Goal: Find contact information: Find contact information

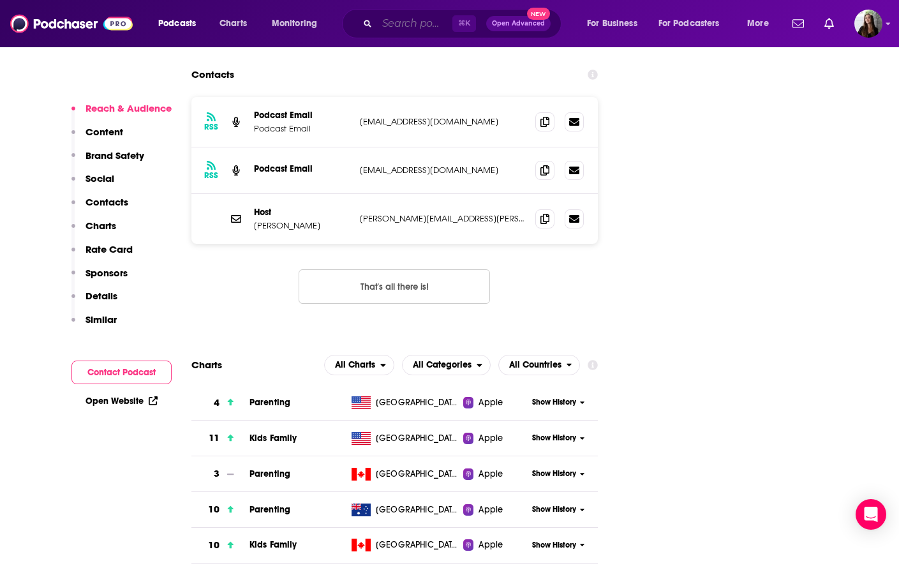
click at [398, 26] on input "Search podcasts, credits, & more..." at bounding box center [414, 23] width 75 height 20
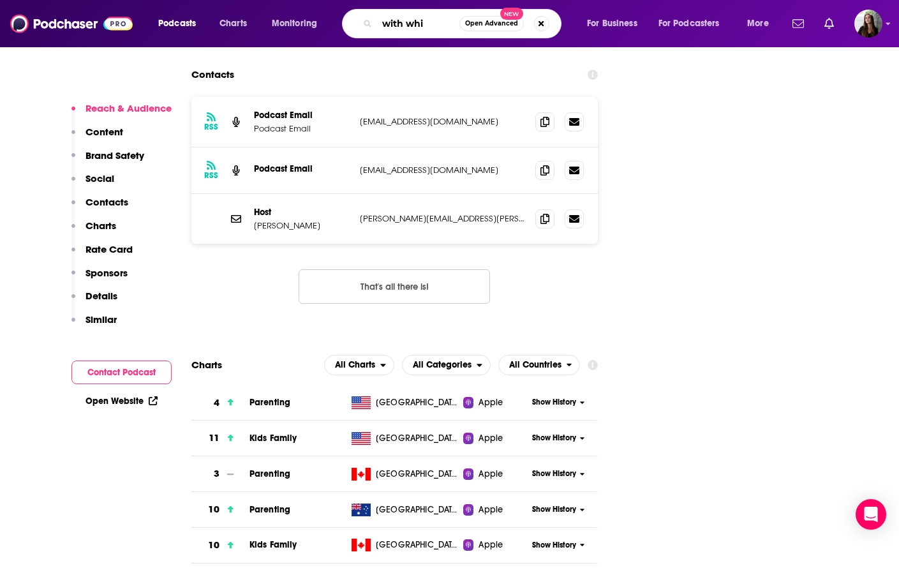
type input "with [PERSON_NAME]"
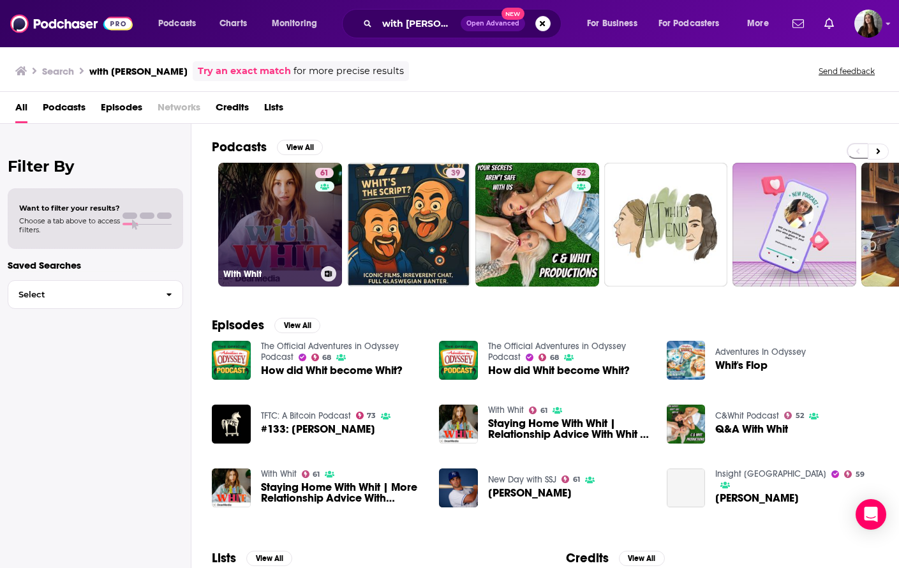
click at [294, 222] on link "61 With Whit" at bounding box center [280, 225] width 124 height 124
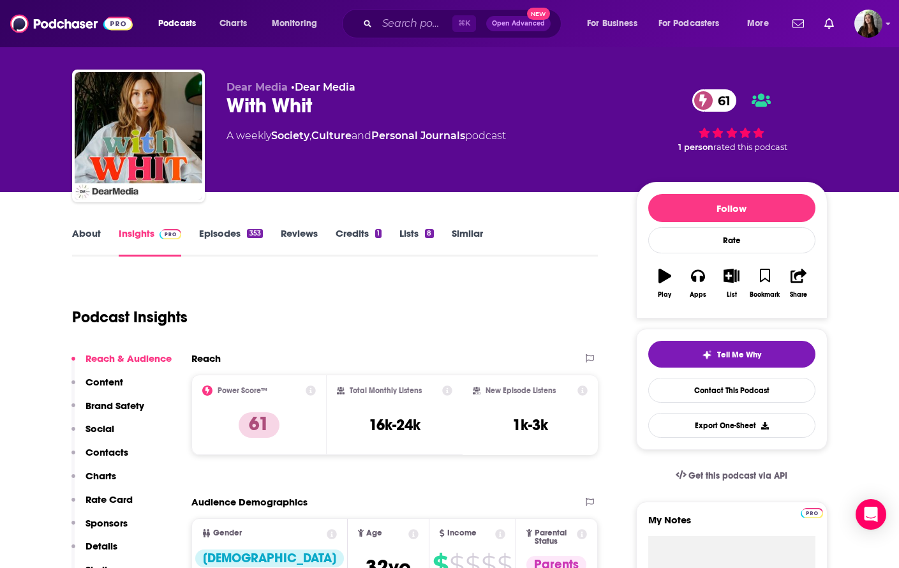
scroll to position [24, 0]
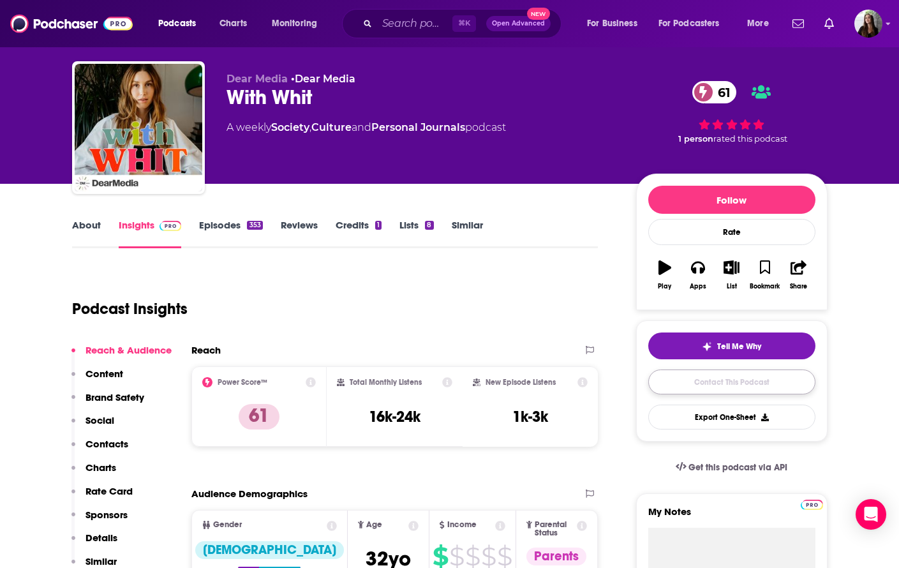
click at [718, 379] on link "Contact This Podcast" at bounding box center [731, 382] width 167 height 25
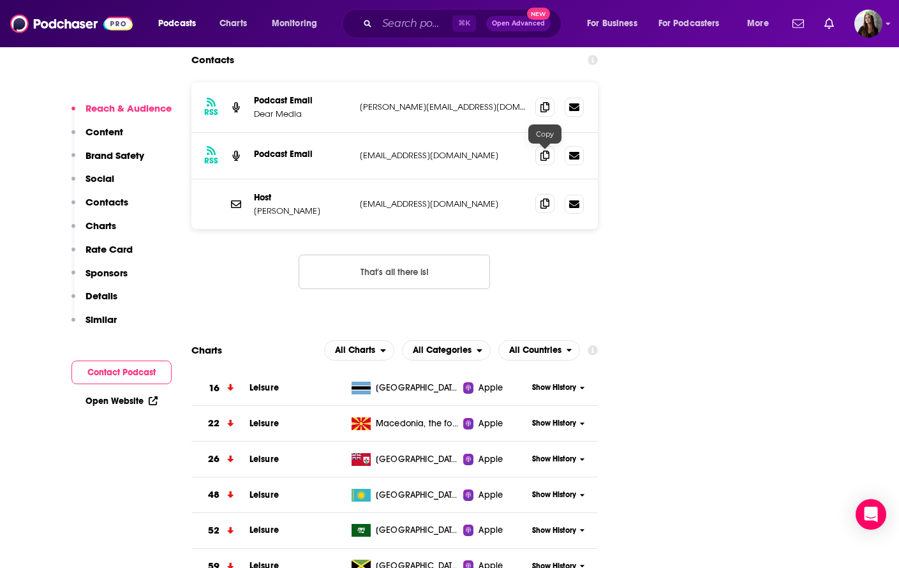
click at [549, 194] on span at bounding box center [545, 203] width 19 height 19
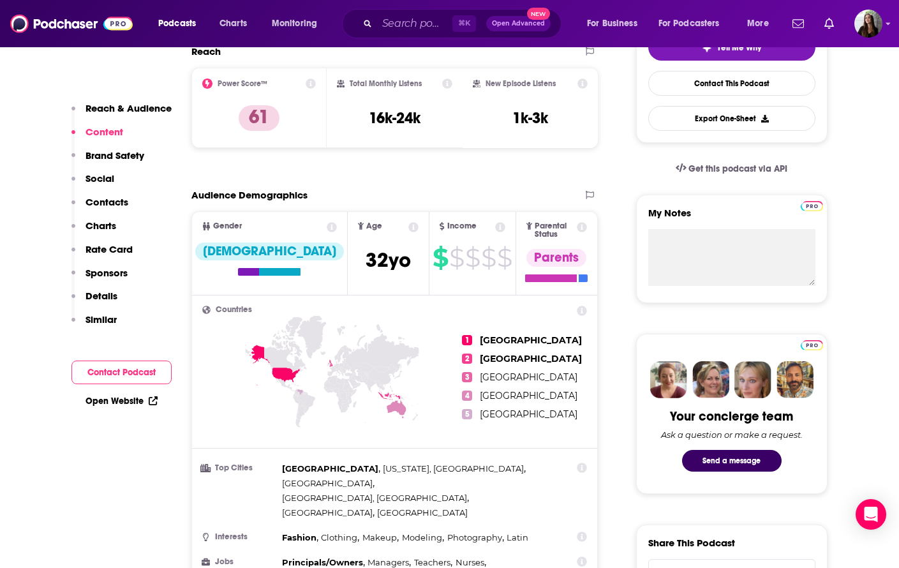
scroll to position [0, 0]
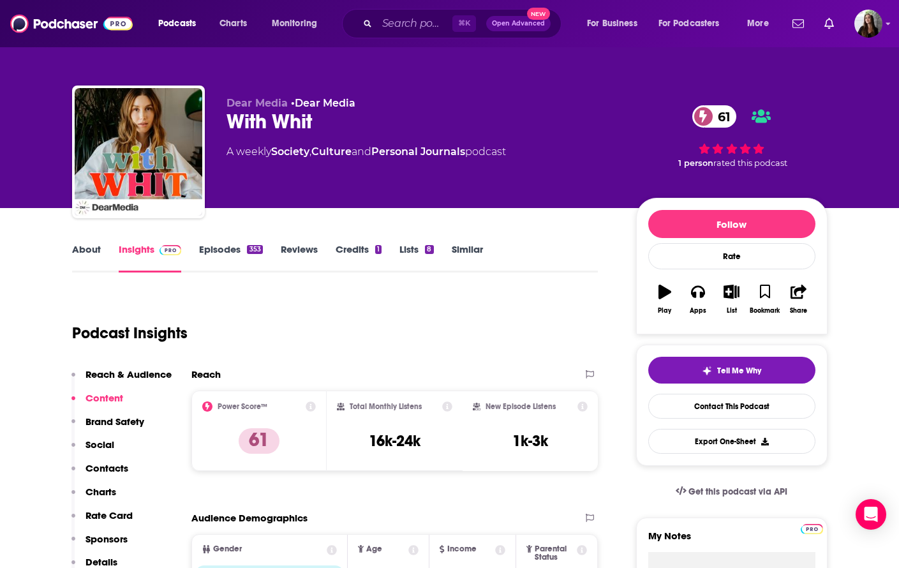
click at [221, 248] on link "Episodes 353" at bounding box center [230, 257] width 63 height 29
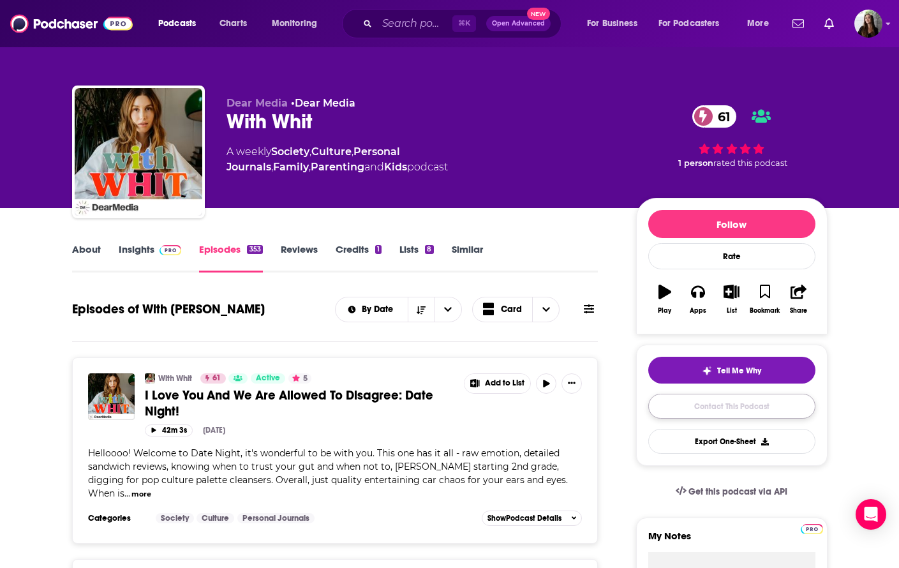
click at [779, 403] on link "Contact This Podcast" at bounding box center [731, 406] width 167 height 25
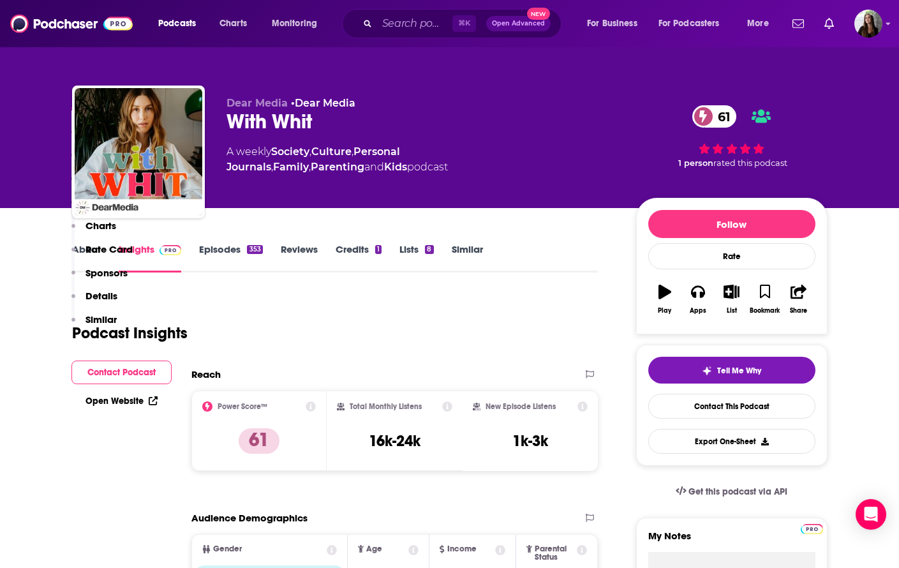
scroll to position [1592, 0]
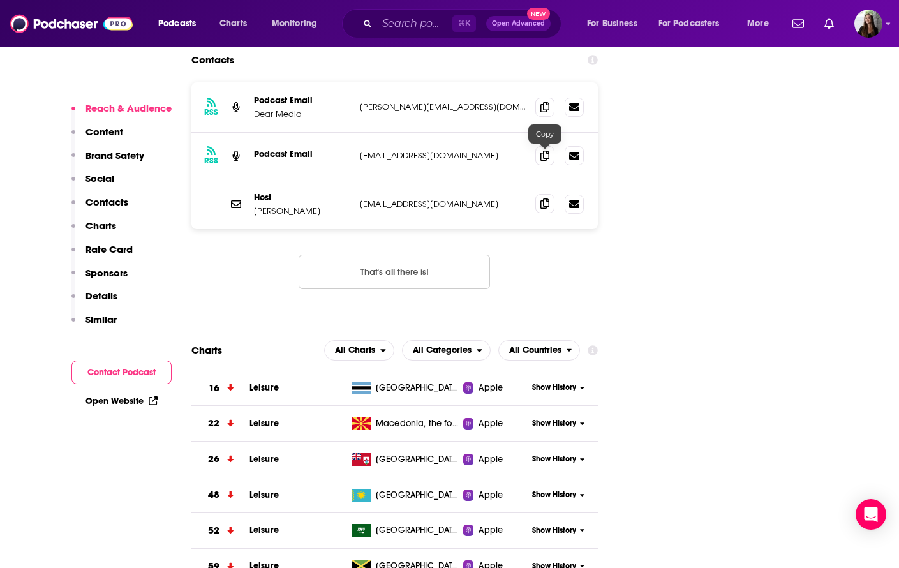
click at [539, 194] on span at bounding box center [545, 203] width 19 height 19
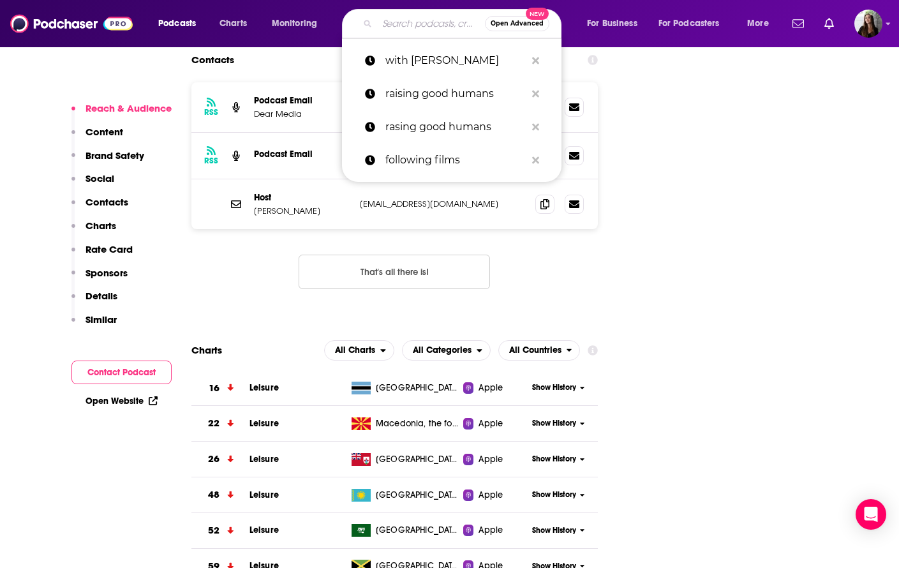
click at [389, 27] on input "Search podcasts, credits, & more..." at bounding box center [431, 23] width 108 height 20
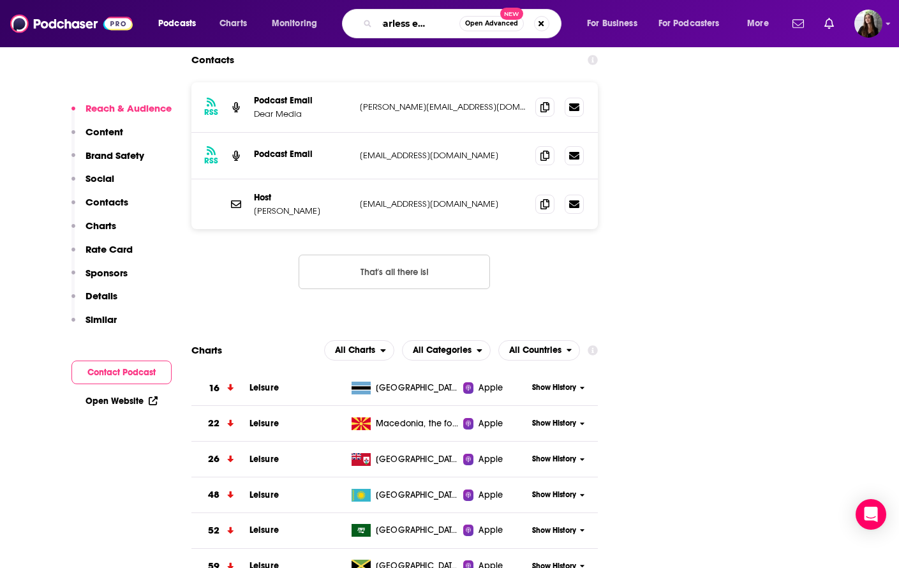
type input "the fearless experience"
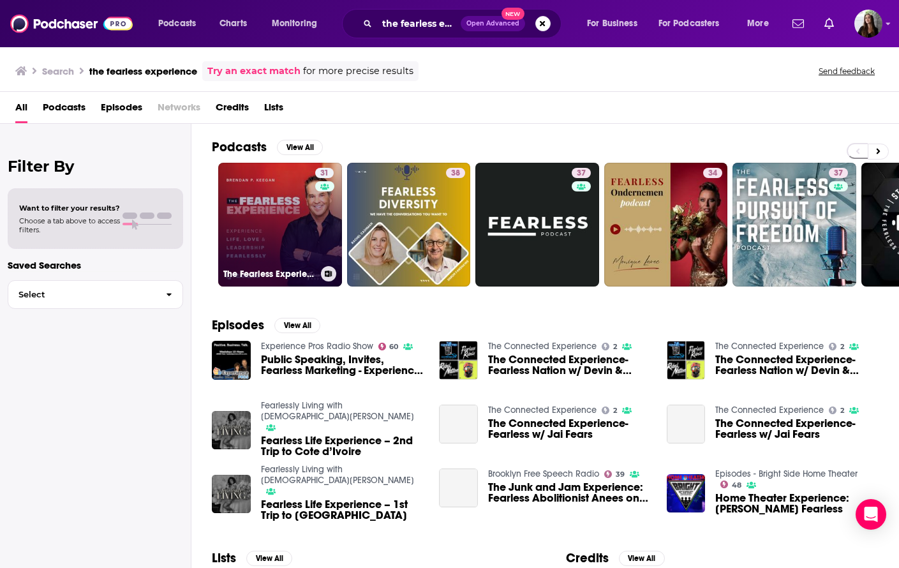
click at [286, 228] on link "31 The Fearless Experience" at bounding box center [280, 225] width 124 height 124
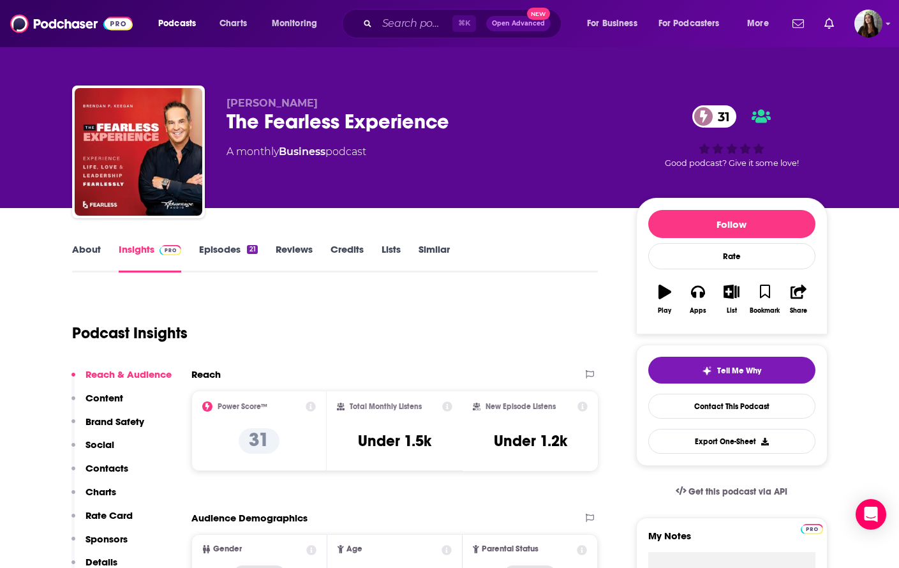
scroll to position [8, 0]
